Goal: Task Accomplishment & Management: Use online tool/utility

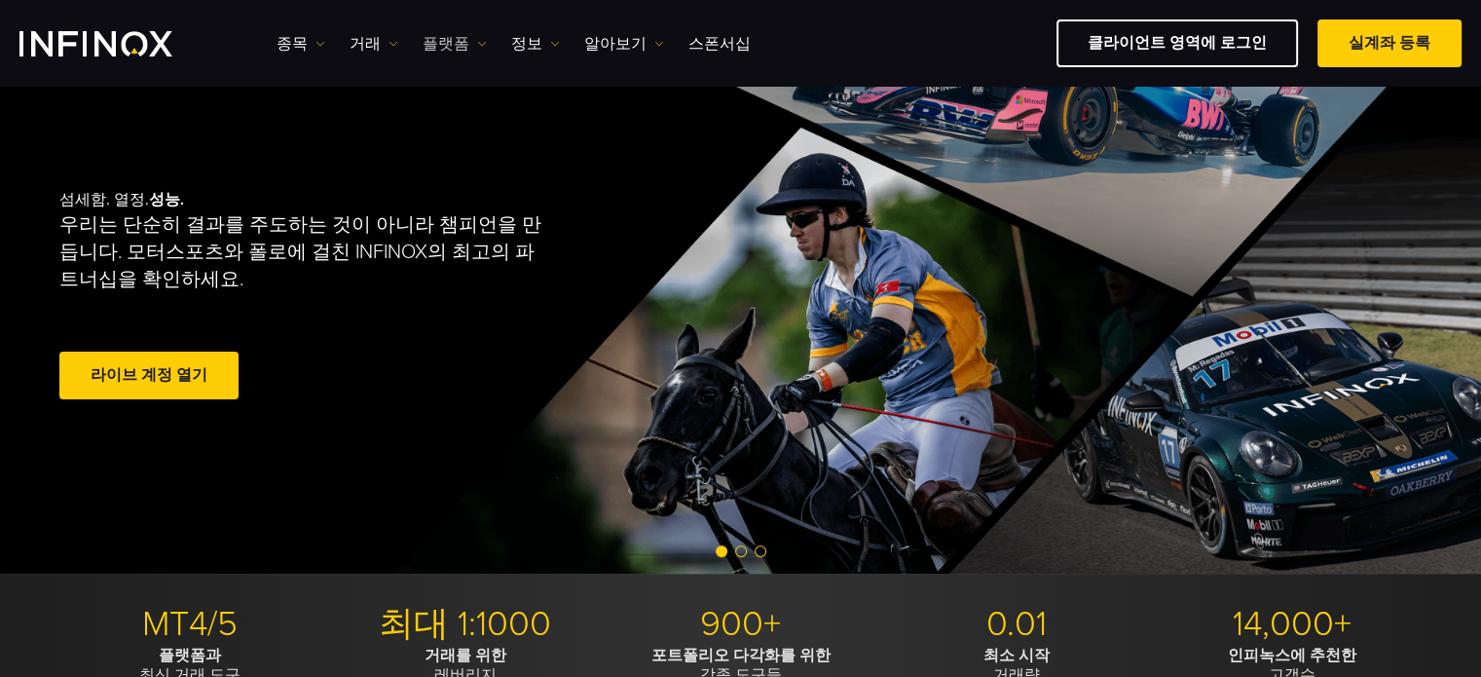
click at [458, 45] on link "플랫폼" at bounding box center [455, 43] width 64 height 23
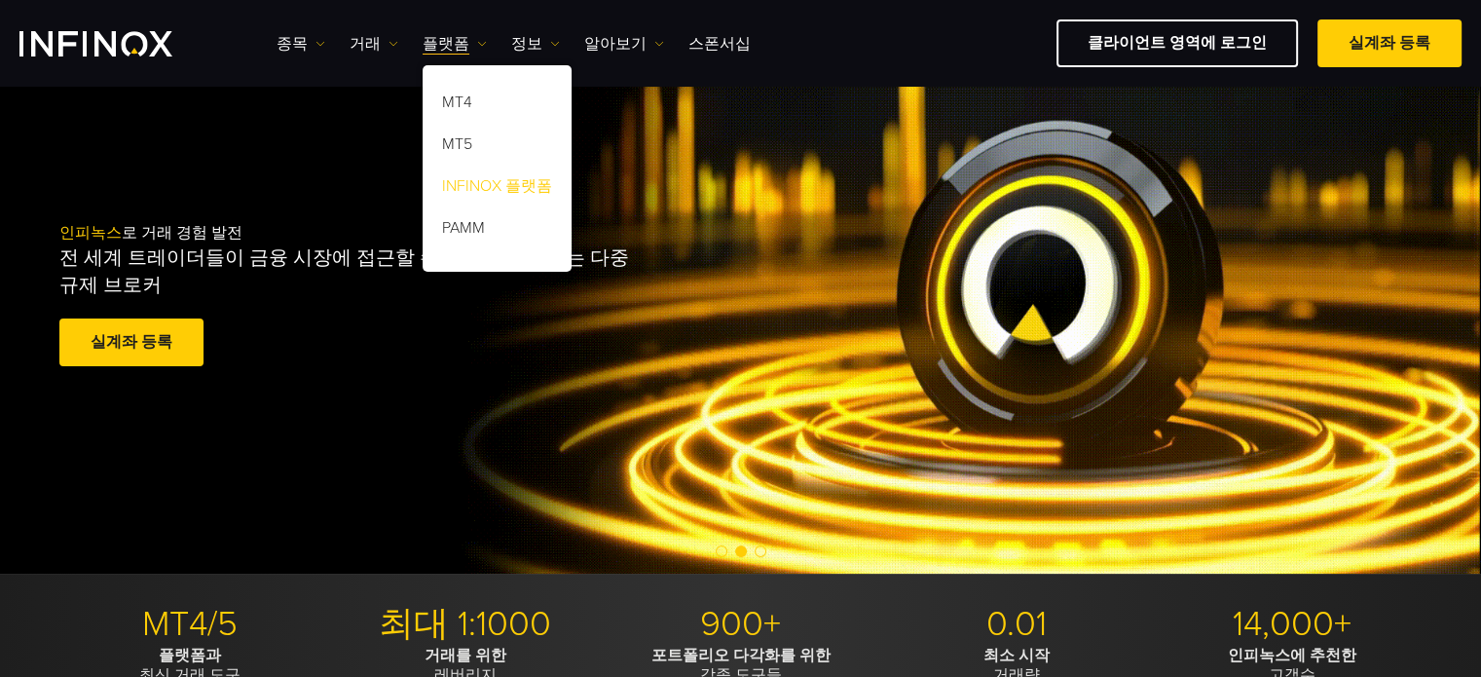
click at [458, 186] on link "INFINOX 플랫폼" at bounding box center [497, 189] width 149 height 42
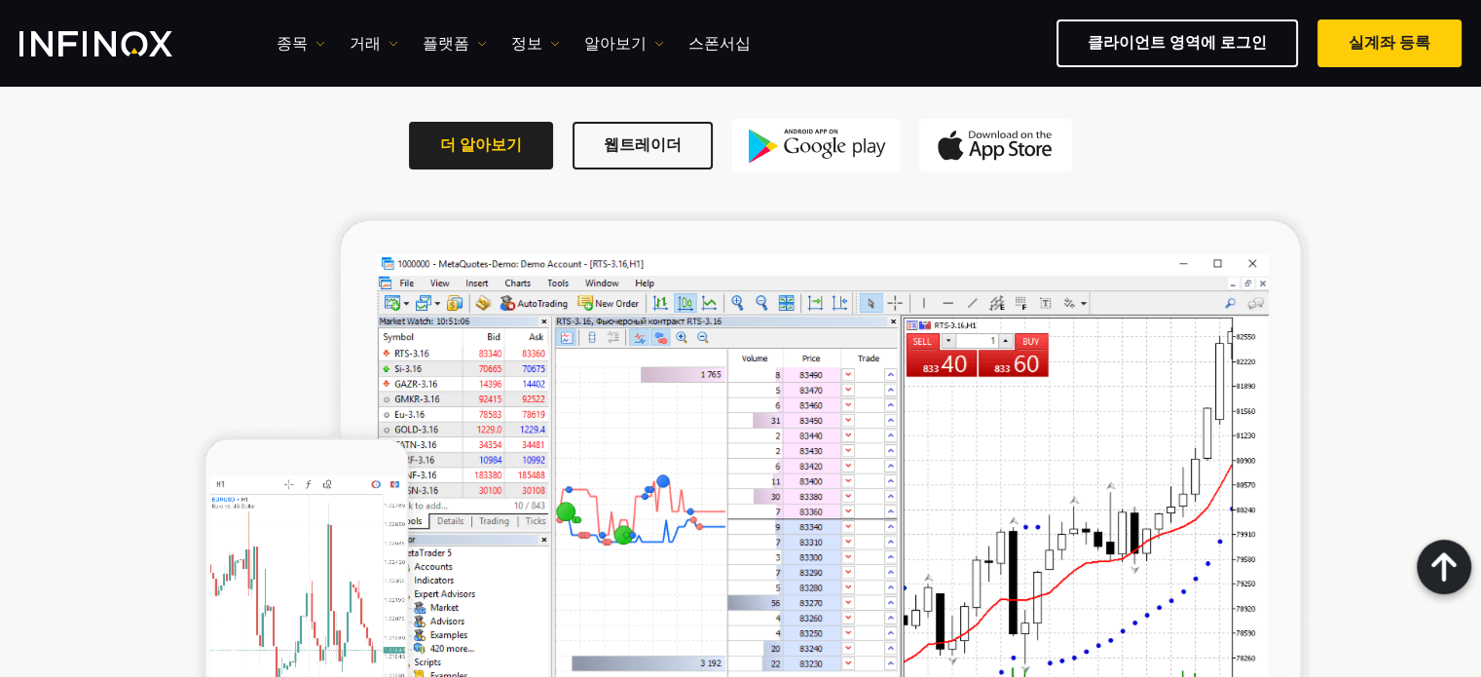
scroll to position [2749, 0]
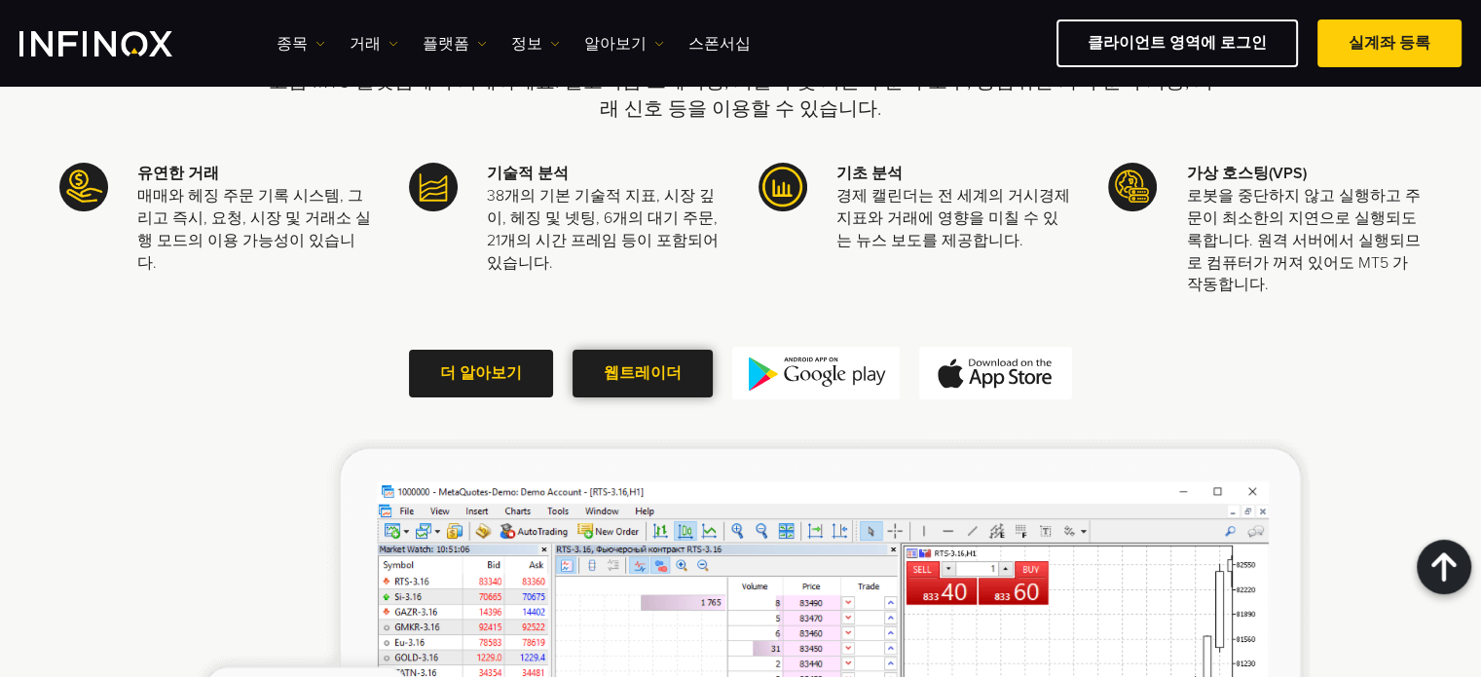
click at [643, 373] on span at bounding box center [643, 373] width 0 height 0
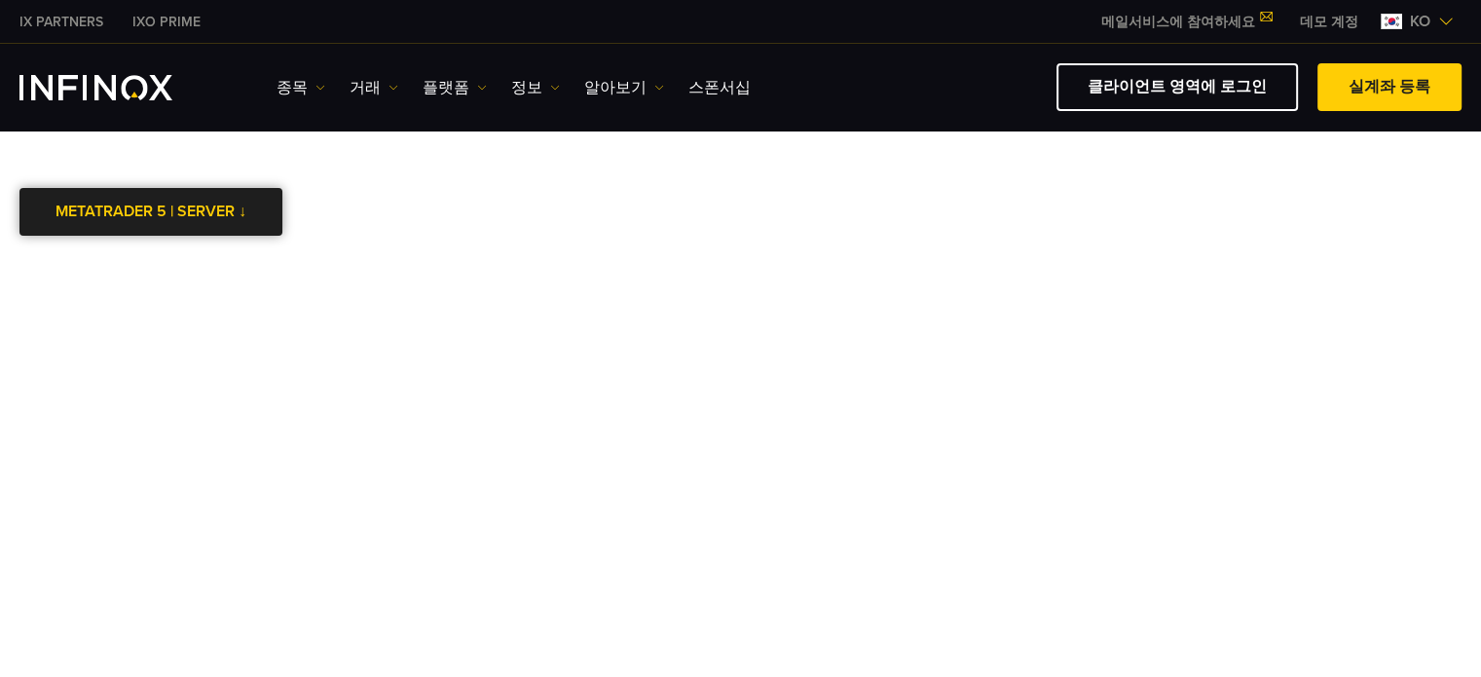
click at [255, 220] on link "METATRADER 5 | SERVER ↓" at bounding box center [150, 212] width 263 height 48
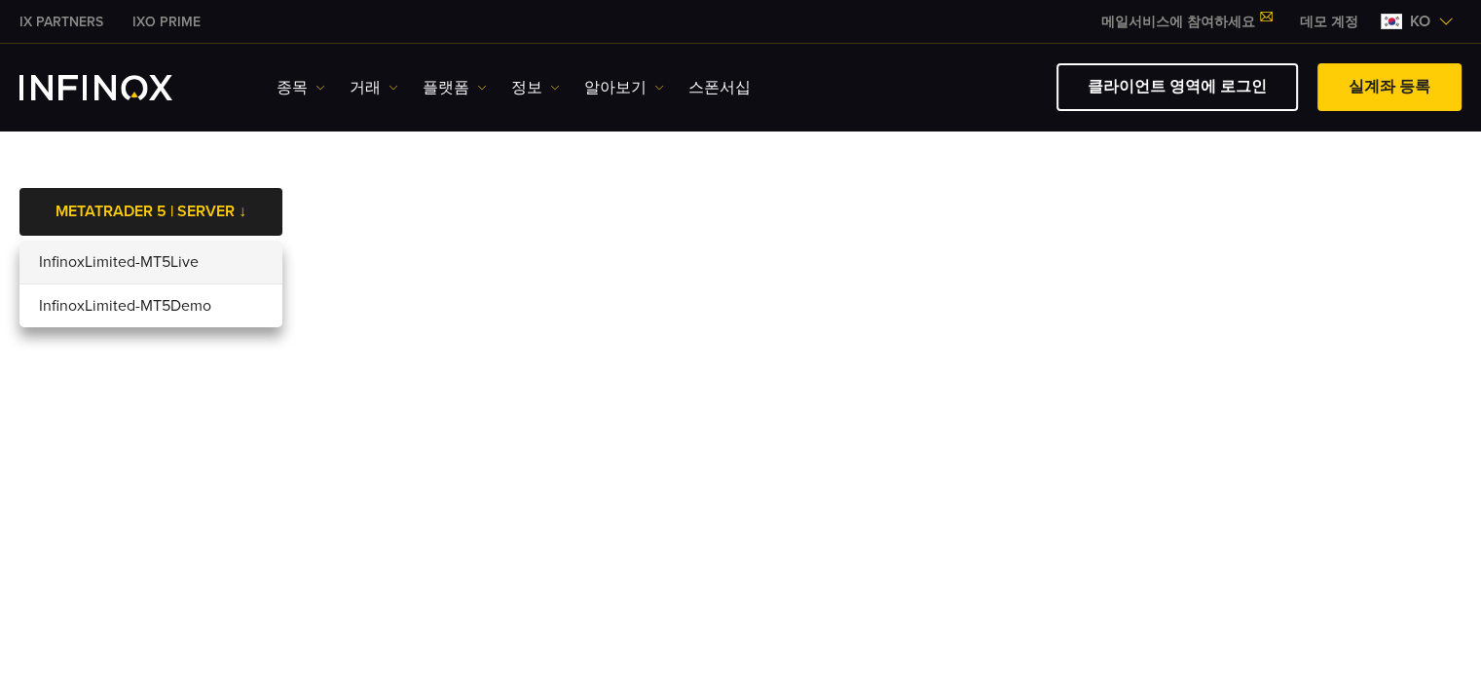
click at [183, 264] on li "InfinoxLimited-MT5Live" at bounding box center [150, 262] width 263 height 44
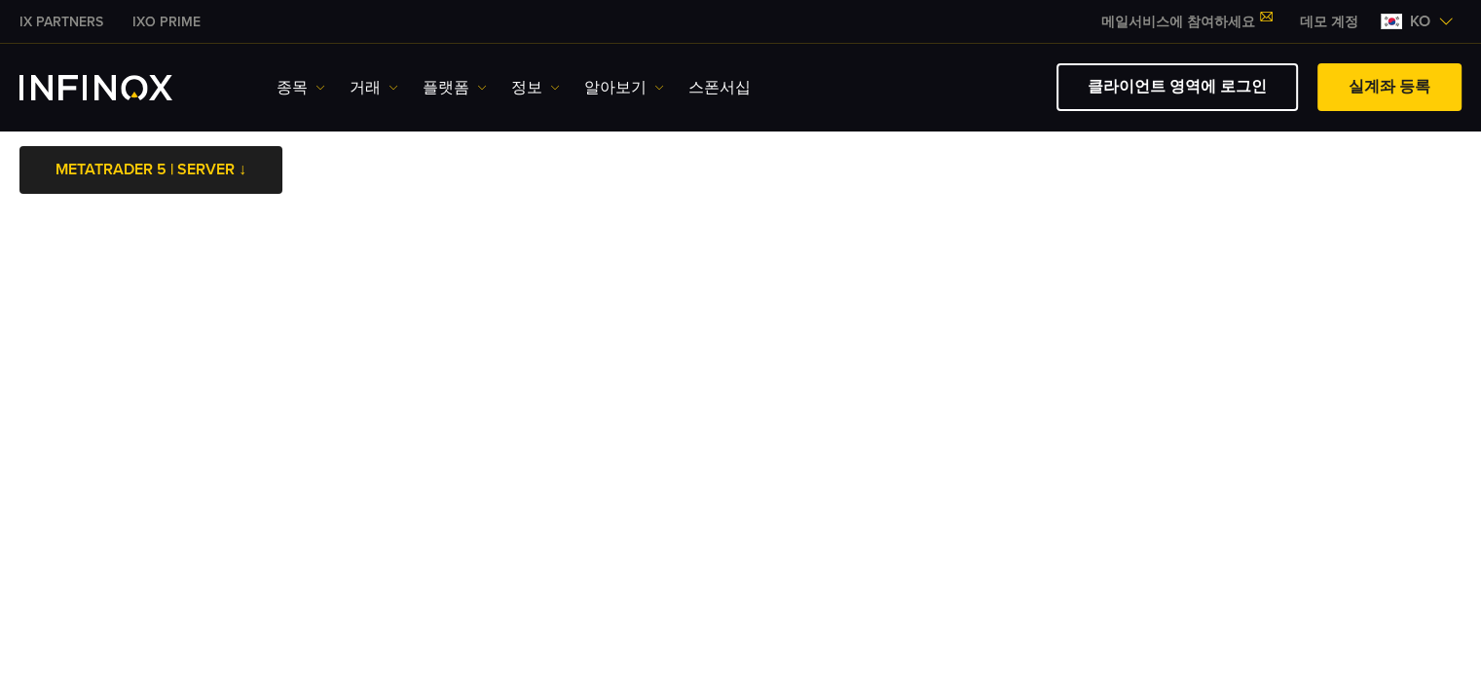
scroll to position [97, 0]
